Goal: Navigation & Orientation: Find specific page/section

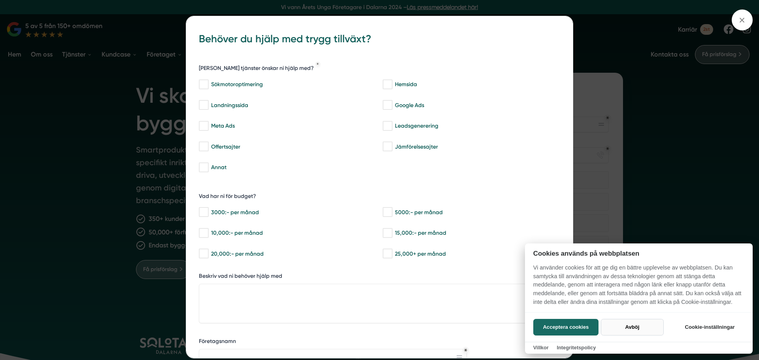
click at [653, 325] on button "Avböj" at bounding box center [632, 327] width 63 height 17
checkbox input "false"
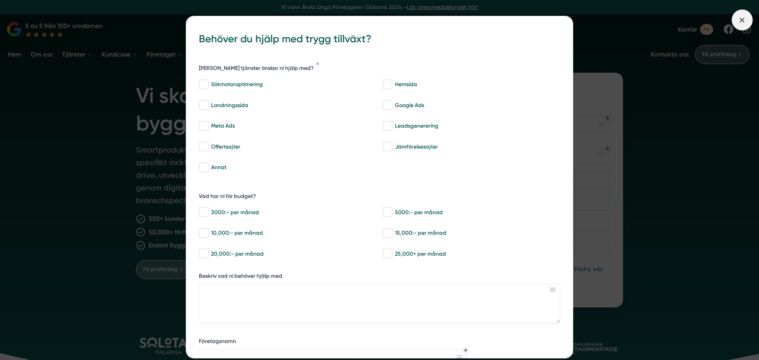
click at [738, 19] on icon at bounding box center [741, 20] width 9 height 9
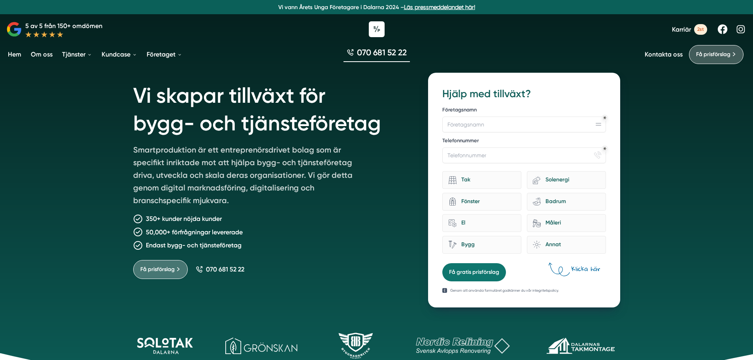
click at [46, 56] on link "Om oss" at bounding box center [41, 54] width 25 height 20
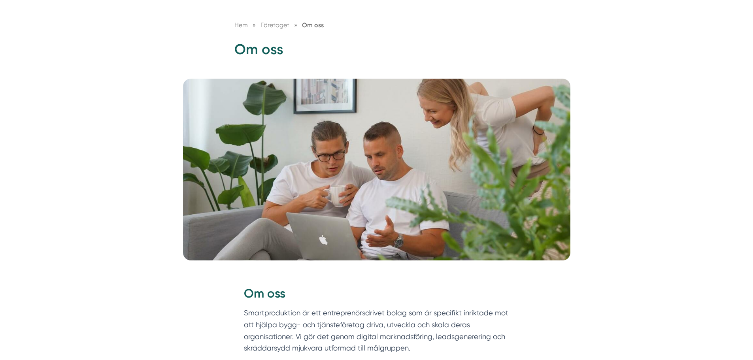
scroll to position [158, 0]
